Goal: Task Accomplishment & Management: Manage account settings

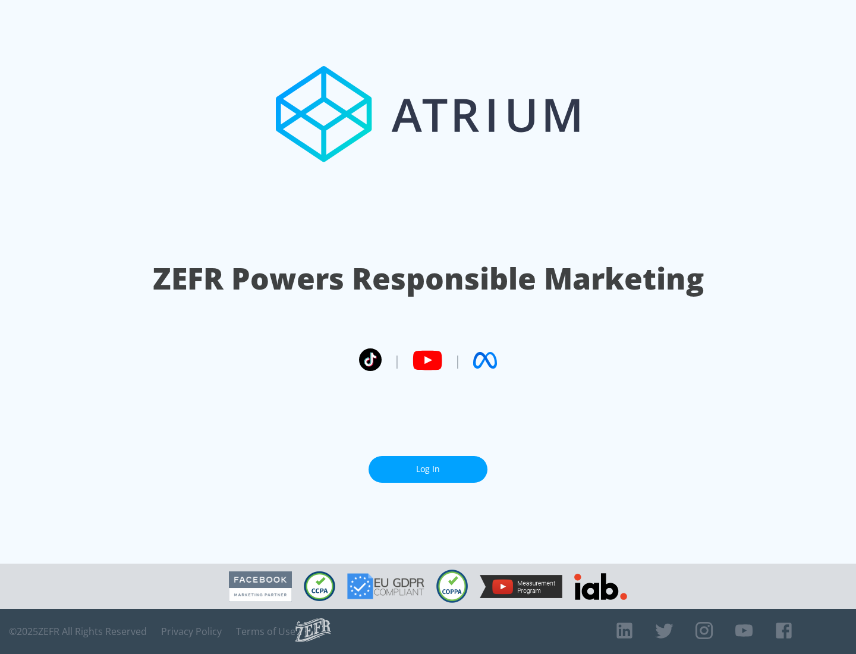
click at [428, 469] on link "Log In" at bounding box center [428, 469] width 119 height 27
